Goal: Task Accomplishment & Management: Complete application form

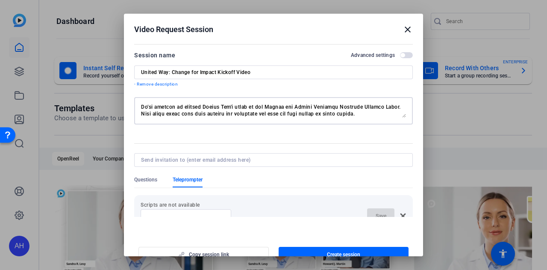
scroll to position [7, 0]
click at [185, 112] on textarea at bounding box center [273, 111] width 265 height 14
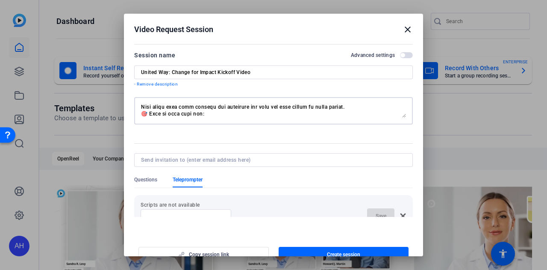
scroll to position [15, 0]
click at [150, 112] on textarea at bounding box center [273, 111] width 265 height 14
click at [368, 108] on textarea at bounding box center [273, 111] width 265 height 14
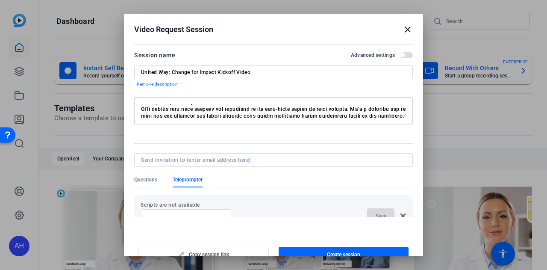
scroll to position [82, 0]
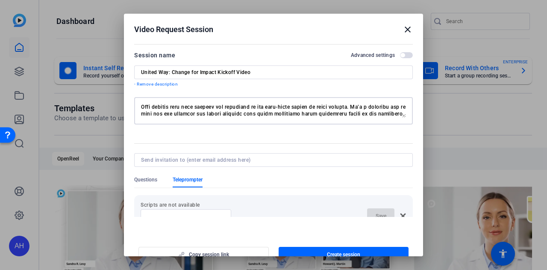
click at [150, 106] on textarea at bounding box center [273, 111] width 265 height 14
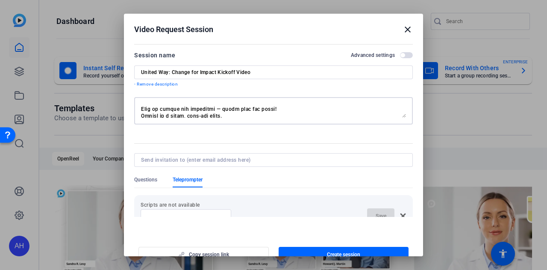
scroll to position [109, 0]
click at [150, 107] on textarea at bounding box center [273, 111] width 265 height 14
click at [150, 106] on textarea at bounding box center [273, 111] width 265 height 14
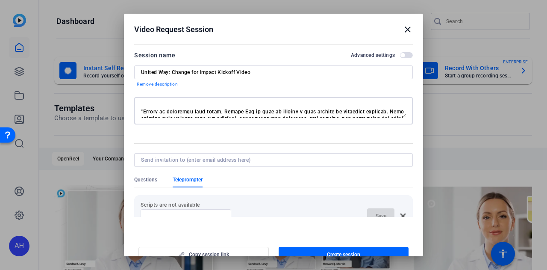
scroll to position [35, 0]
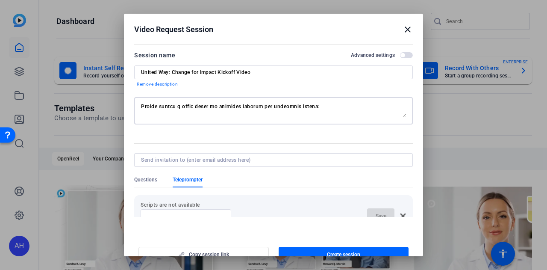
click at [317, 104] on textarea at bounding box center [273, 111] width 265 height 14
click at [293, 107] on textarea at bounding box center [273, 111] width 265 height 14
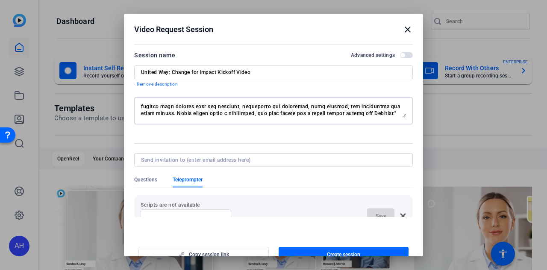
scroll to position [47, 0]
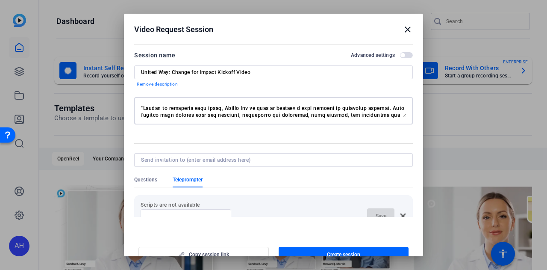
drag, startPoint x: 140, startPoint y: 106, endPoint x: 350, endPoint y: 119, distance: 210.7
click at [350, 119] on div at bounding box center [273, 110] width 279 height 27
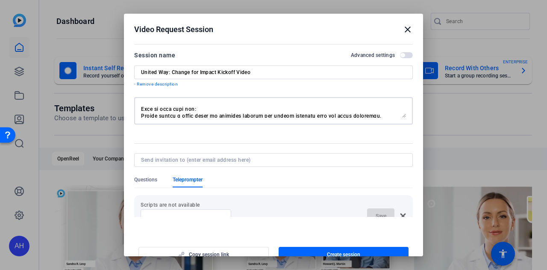
scroll to position [74, 0]
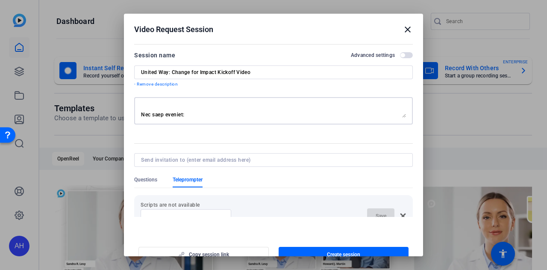
drag, startPoint x: 142, startPoint y: 106, endPoint x: 246, endPoint y: 117, distance: 103.9
click at [246, 117] on textarea at bounding box center [273, 111] width 265 height 14
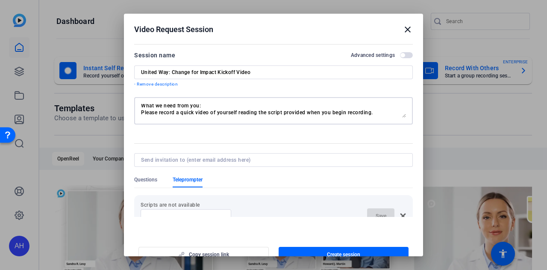
scroll to position [28, 0]
click at [375, 112] on textarea "Hi there! We’re excited to include United Way's voice in our Change for Impact …" at bounding box center [273, 111] width 265 height 14
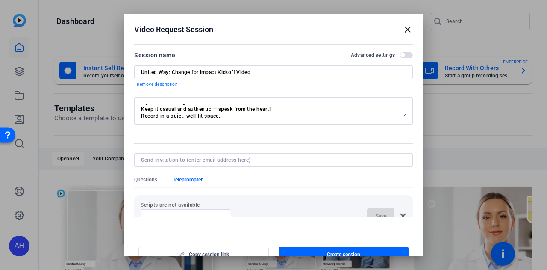
scroll to position [87, 0]
click at [218, 108] on textarea "Hi there! We’re excited to include United Way's voice in our Change for Impact …" at bounding box center [273, 111] width 265 height 14
click at [186, 112] on textarea "Hi there! We’re excited to include United Way's voice in our Change for Impact …" at bounding box center [273, 111] width 265 height 14
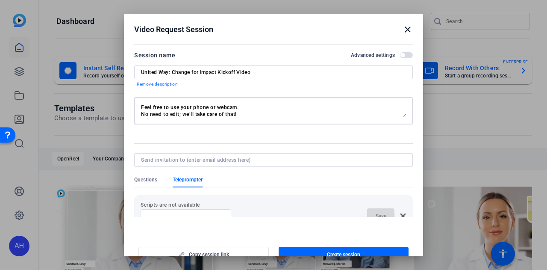
click at [242, 106] on textarea "Hi there! We’re excited to include United Way's voice in our Change for Impact …" at bounding box center [273, 111] width 265 height 14
click at [141, 112] on textarea "Hi there! We’re excited to include United Way's voice in our Change for Impact …" at bounding box center [273, 111] width 265 height 14
click at [280, 113] on textarea "Hi there! We’re excited to include United Way's voice in our Change for Impact …" at bounding box center [273, 111] width 265 height 14
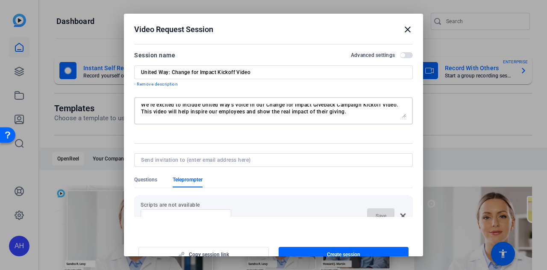
scroll to position [0, 0]
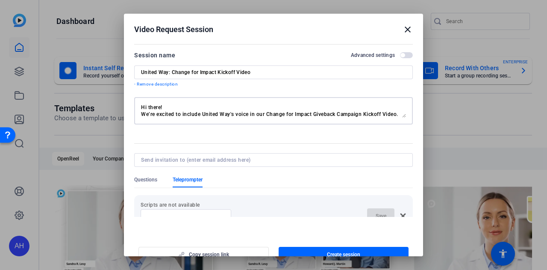
click at [165, 107] on textarea "Hi there! We’re excited to include United Way's voice in our Change for Impact …" at bounding box center [273, 111] width 265 height 14
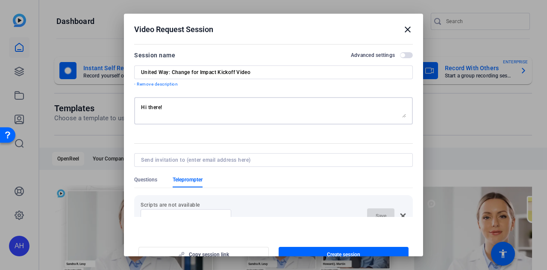
drag, startPoint x: 367, startPoint y: 115, endPoint x: 127, endPoint y: 94, distance: 241.5
click at [127, 94] on mat-dialog-content "Session name Advanced settings United Way: Change for Impact Kickoff Video - Re…" at bounding box center [273, 128] width 299 height 175
type textarea "Hi there! We’re excited to include United Way's voice in our Change for Impact …"
click at [344, 251] on span "Create session" at bounding box center [343, 254] width 33 height 7
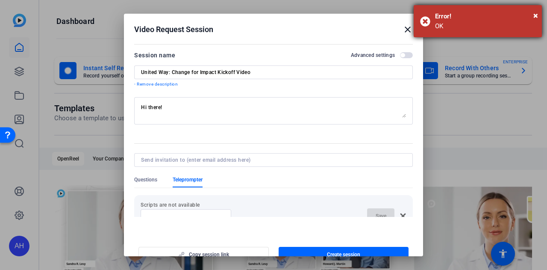
click at [533, 18] on div "Error!" at bounding box center [485, 17] width 100 height 10
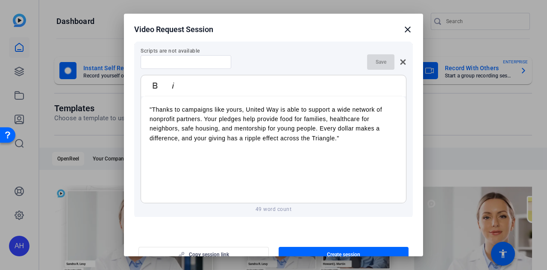
scroll to position [154, 0]
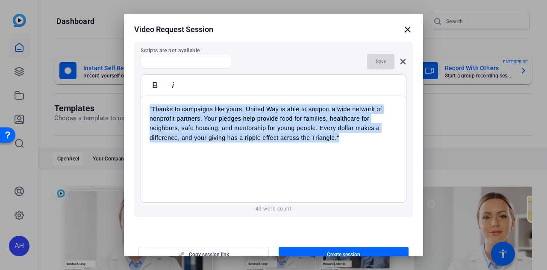
drag, startPoint x: 342, startPoint y: 139, endPoint x: 142, endPoint y: 107, distance: 202.1
click at [142, 107] on div ""Thanks to campaigns like yours, United Way is able to support a wide network o…" at bounding box center [273, 149] width 265 height 107
copy p ""Thanks to campaigns like yours, United Way is able to support a wide network o…"
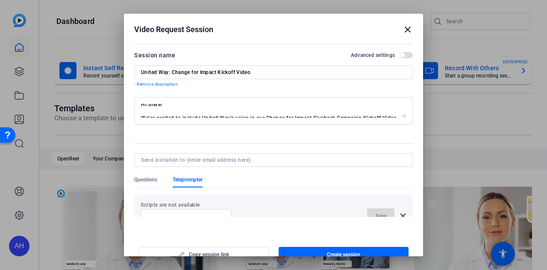
scroll to position [0, 0]
drag, startPoint x: 256, startPoint y: 72, endPoint x: 134, endPoint y: 70, distance: 122.2
click at [134, 70] on div "United Way: Change for Impact Kickoff Video" at bounding box center [273, 72] width 279 height 14
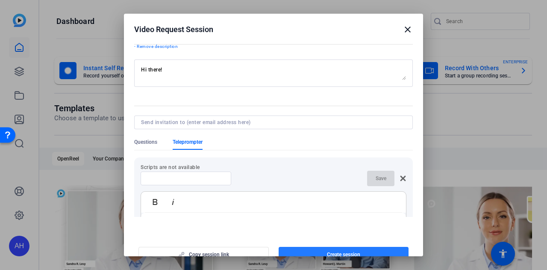
click at [341, 251] on span "Create session" at bounding box center [343, 254] width 33 height 7
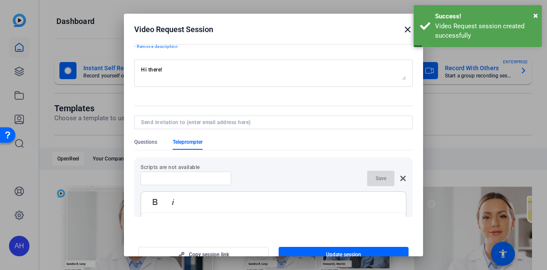
click at [403, 30] on mat-icon "close" at bounding box center [408, 29] width 10 height 10
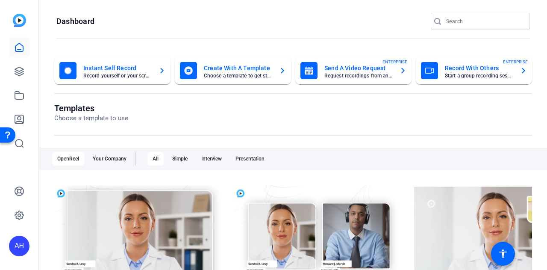
scroll to position [25, 0]
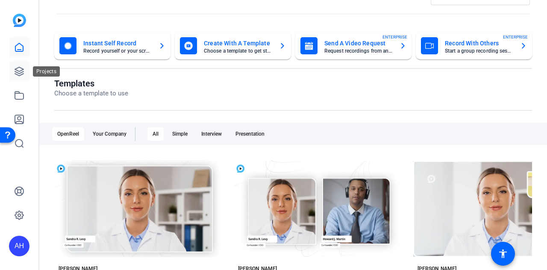
click at [19, 74] on icon at bounding box center [19, 71] width 10 height 10
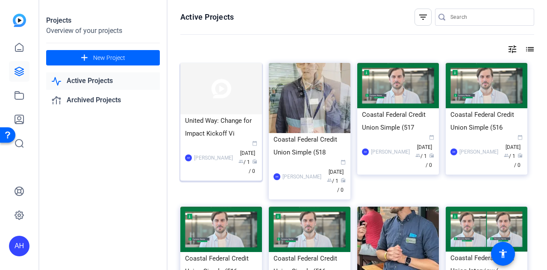
click at [239, 106] on img at bounding box center [221, 88] width 82 height 51
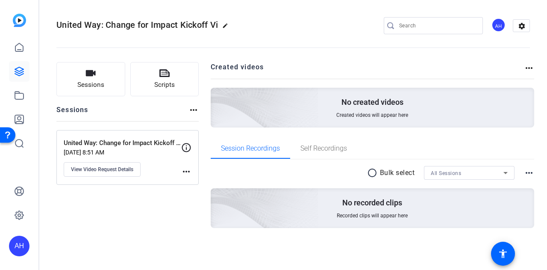
click at [186, 168] on mat-icon "more_horiz" at bounding box center [186, 171] width 10 height 10
click at [194, 110] on div at bounding box center [273, 135] width 547 height 270
click at [194, 110] on mat-icon "more_horiz" at bounding box center [193, 110] width 10 height 10
click at [135, 143] on div at bounding box center [273, 135] width 547 height 270
click at [118, 166] on span "View Video Request Details" at bounding box center [102, 169] width 62 height 7
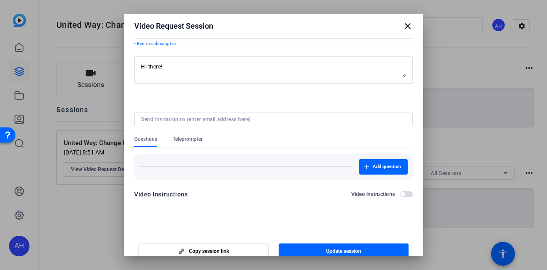
scroll to position [4, 0]
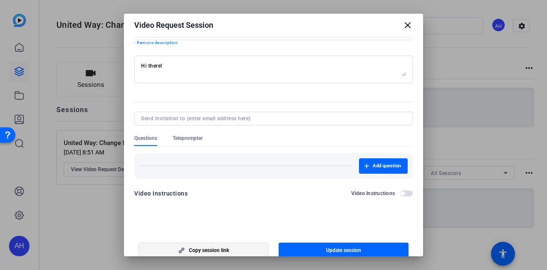
click at [241, 247] on span "button" at bounding box center [204, 250] width 130 height 21
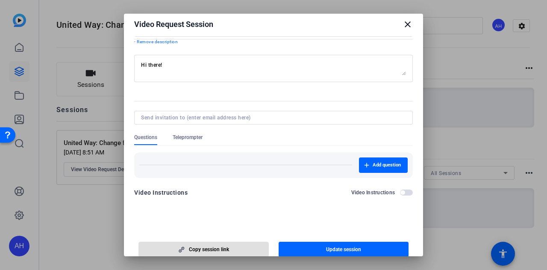
click at [403, 26] on mat-icon "close" at bounding box center [408, 24] width 10 height 10
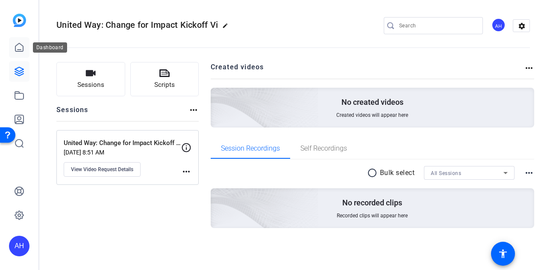
click at [19, 44] on icon at bounding box center [19, 47] width 10 height 10
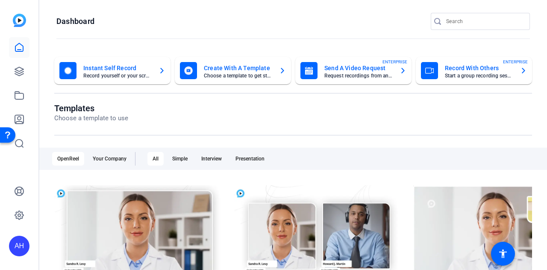
click at [333, 72] on mat-card-title "Send A Video Request" at bounding box center [358, 68] width 68 height 10
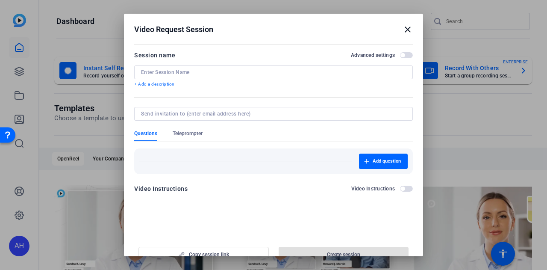
click at [175, 71] on input at bounding box center [273, 72] width 265 height 7
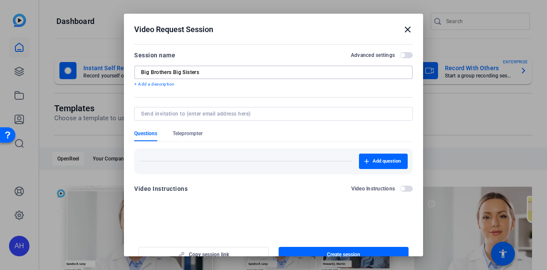
paste input ": Change for Impact Kickof"
click at [267, 73] on input "Big Brothers Big Sisters: Change for Impact Kickof" at bounding box center [273, 72] width 265 height 7
drag, startPoint x: 198, startPoint y: 72, endPoint x: 147, endPoint y: 71, distance: 51.7
click at [147, 71] on input "Big Brothers Big Sisters: Change for Impact Kickof" at bounding box center [273, 72] width 265 height 7
click at [223, 72] on input "BBBS: Change for Impact Kickof" at bounding box center [273, 72] width 265 height 7
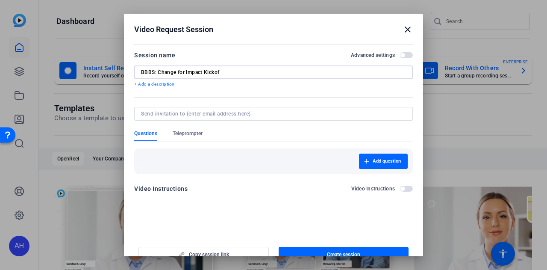
drag, startPoint x: 223, startPoint y: 72, endPoint x: 160, endPoint y: 71, distance: 62.8
click at [160, 71] on input "BBBS: Change for Impact Kickof" at bounding box center [273, 72] width 265 height 7
paste input ": Change for Impact Kickoff Video"
type input "BBBS: Change for Impact Kickoff Video"
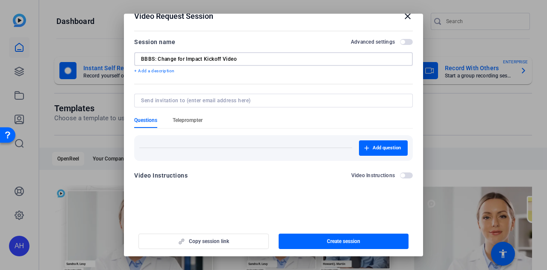
click at [192, 118] on span "Teleprompter" at bounding box center [188, 120] width 30 height 7
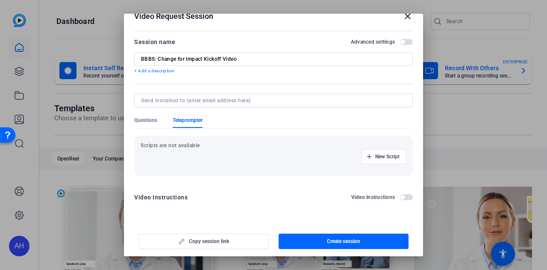
click at [164, 70] on p "+ Add a description" at bounding box center [273, 71] width 279 height 7
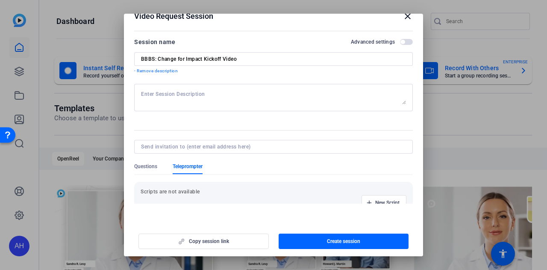
click at [170, 92] on textarea at bounding box center [273, 98] width 265 height 14
paste textarea "Hi there! We’re excited to include Big Brothers Big Sisters' voice in our Chang…"
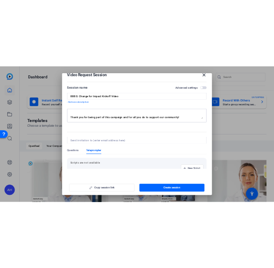
scroll to position [150, 0]
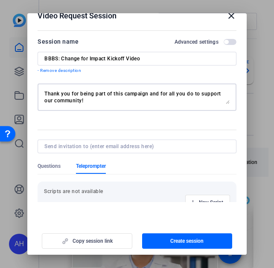
type textarea "Hi there! We’re excited to include Big Brothers Big Sisters' voice in our Chang…"
click at [118, 102] on textarea "Hi there! We’re excited to include Big Brothers Big Sisters' voice in our Chang…" at bounding box center [136, 97] width 185 height 14
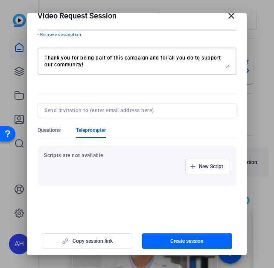
scroll to position [47, 0]
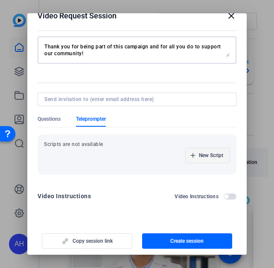
click at [199, 154] on span "New Script" at bounding box center [211, 155] width 24 height 7
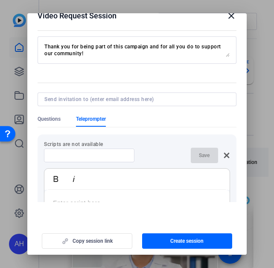
scroll to position [68, 0]
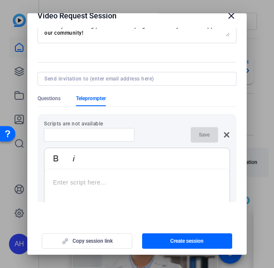
click at [102, 182] on p at bounding box center [137, 181] width 168 height 9
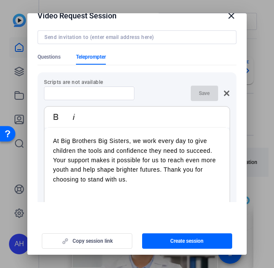
scroll to position [106, 0]
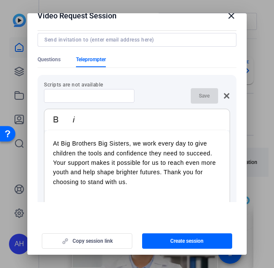
click at [79, 97] on input at bounding box center [89, 95] width 77 height 7
click at [66, 95] on input "BBBS Change for Impact" at bounding box center [89, 95] width 77 height 7
type input "BBBS Change for Impact"
click at [199, 99] on span "Save" at bounding box center [204, 95] width 11 height 7
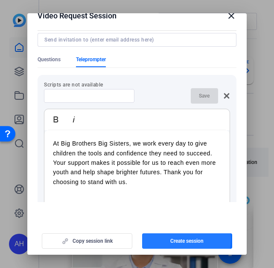
click at [171, 238] on span "Create session" at bounding box center [187, 240] width 33 height 7
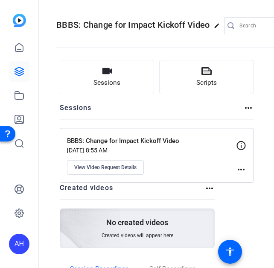
click at [237, 165] on mat-icon "more_horiz" at bounding box center [241, 169] width 10 height 10
click at [126, 168] on div at bounding box center [137, 134] width 274 height 268
click at [143, 143] on p "BBBS: Change for Impact Kickoff Video" at bounding box center [126, 141] width 118 height 10
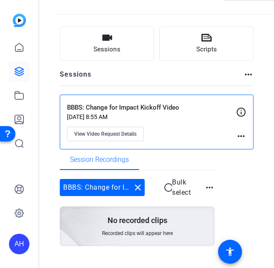
scroll to position [49, 0]
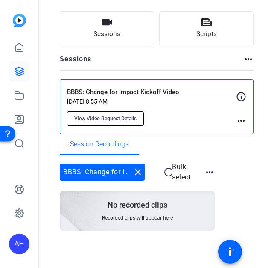
click at [127, 118] on span "View Video Request Details" at bounding box center [105, 118] width 62 height 7
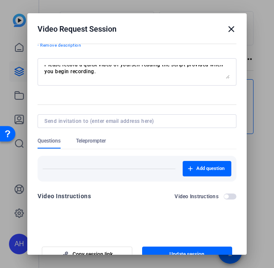
scroll to position [15, 0]
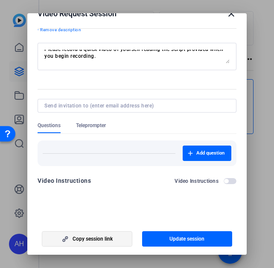
click at [109, 237] on span "Copy session link" at bounding box center [93, 238] width 40 height 7
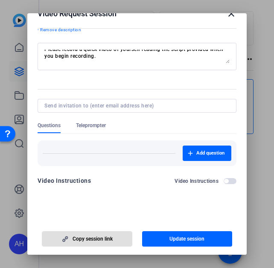
click at [227, 15] on mat-icon "close" at bounding box center [232, 14] width 10 height 10
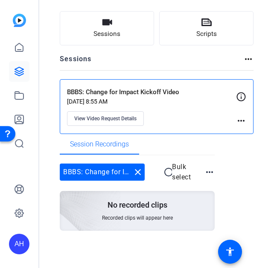
scroll to position [29, 0]
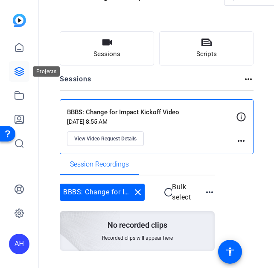
click at [18, 73] on icon at bounding box center [19, 71] width 9 height 9
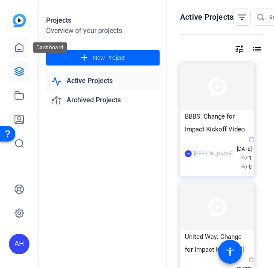
click at [18, 48] on icon at bounding box center [19, 47] width 10 height 10
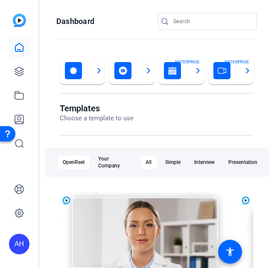
click at [187, 72] on div "Send A Video Request Request recordings from anyone, anywhere ENTERPRISE" at bounding box center [181, 70] width 35 height 17
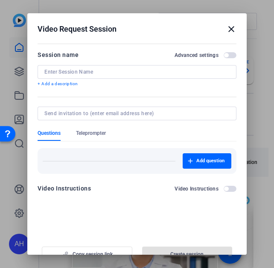
click at [126, 73] on input at bounding box center [136, 71] width 185 height 7
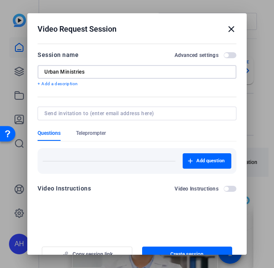
click at [86, 72] on input "Urban Ministries" at bounding box center [136, 71] width 185 height 7
paste input ": Change for Impact Kickoff Video"
click at [84, 73] on input "Urban Ministries: Change for Impact Kickoff Video" at bounding box center [136, 71] width 185 height 7
type input "Urban Ministries: Change for Impact Kickoff Video"
click at [72, 82] on p "+ Add a description" at bounding box center [137, 83] width 199 height 7
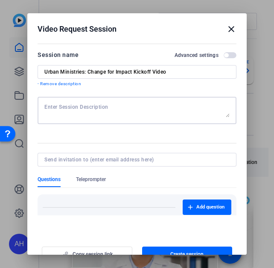
click at [79, 108] on textarea at bounding box center [136, 110] width 185 height 14
paste textarea "Hi there! We’re excited to include Urban Ministries of Wake County’s voice in o…"
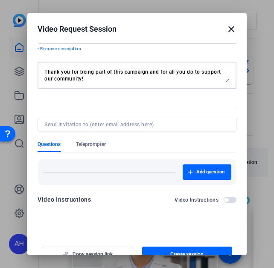
scroll to position [38, 0]
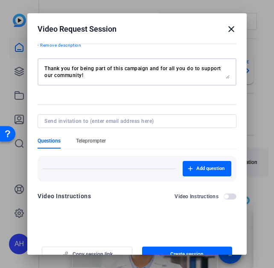
type textarea "Hi there! We’re excited to include Urban Ministries of Wake County’s voice in o…"
click at [92, 138] on span "Teleprompter" at bounding box center [91, 140] width 30 height 7
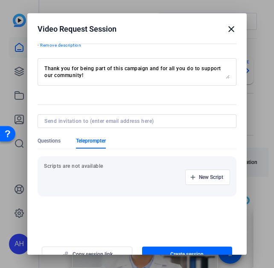
click at [112, 165] on p "Scripts are not available" at bounding box center [137, 165] width 186 height 7
click at [188, 175] on span "button" at bounding box center [208, 177] width 44 height 21
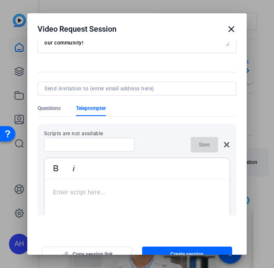
scroll to position [72, 0]
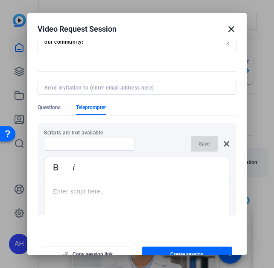
click at [108, 194] on p at bounding box center [137, 190] width 168 height 9
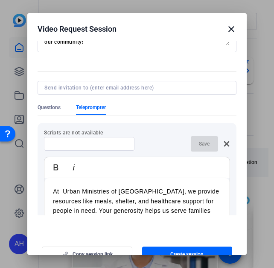
click at [63, 189] on p "At Urban Ministries of [GEOGRAPHIC_DATA], we provide resources like meals, shel…" at bounding box center [137, 210] width 168 height 48
click at [53, 189] on p "At Urban Ministries of [GEOGRAPHIC_DATA], we provide resources like meals, shel…" at bounding box center [137, 210] width 168 height 48
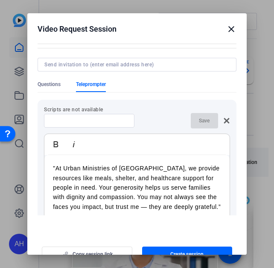
scroll to position [94, 0]
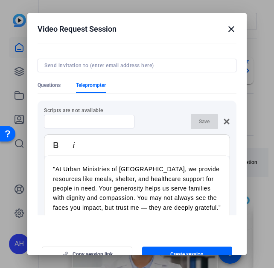
click at [85, 118] on input at bounding box center [89, 121] width 77 height 7
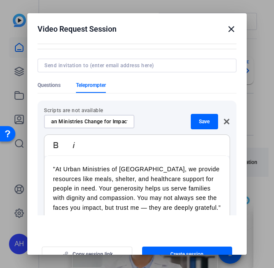
scroll to position [0, 10]
type input "Urban Ministries Change for Impact"
click at [199, 119] on span "Save" at bounding box center [204, 121] width 11 height 7
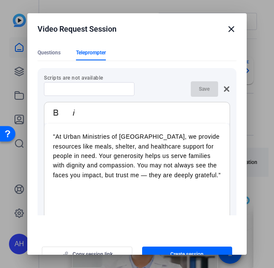
scroll to position [127, 0]
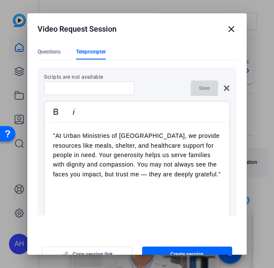
click at [106, 250] on div "Copy session link Create session" at bounding box center [137, 251] width 199 height 22
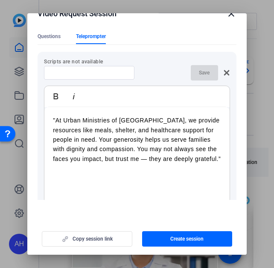
click at [111, 239] on div "Copy session link Create session" at bounding box center [137, 235] width 199 height 22
click at [171, 240] on span "Create session" at bounding box center [187, 238] width 33 height 7
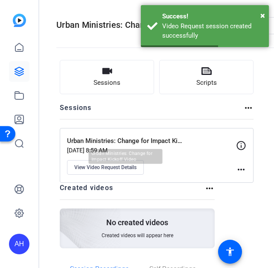
click at [140, 142] on p "Urban Ministries: Change for Impact Kickoff Video" at bounding box center [126, 141] width 118 height 10
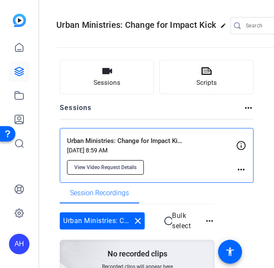
click at [129, 167] on span "View Video Request Details" at bounding box center [105, 167] width 62 height 7
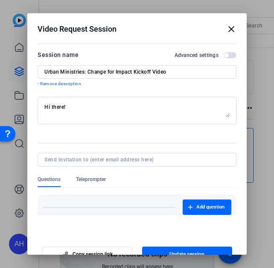
scroll to position [38, 0]
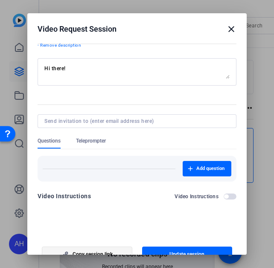
click at [109, 249] on span "button" at bounding box center [86, 254] width 89 height 21
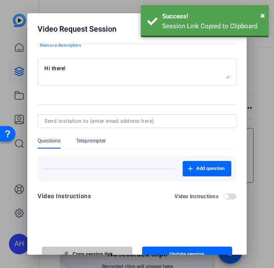
scroll to position [7, 0]
